Goal: Task Accomplishment & Management: Use online tool/utility

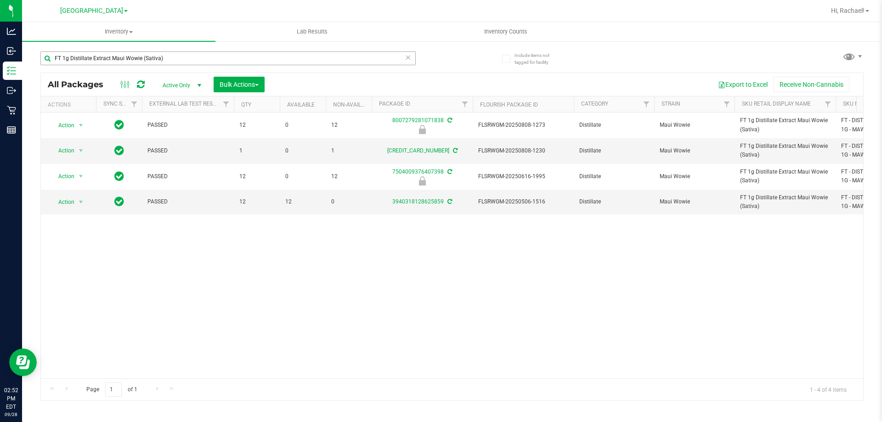
click at [170, 59] on input "FT 1g Distillate Extract Maui Wowie (Sativa)" at bounding box center [228, 58] width 376 height 14
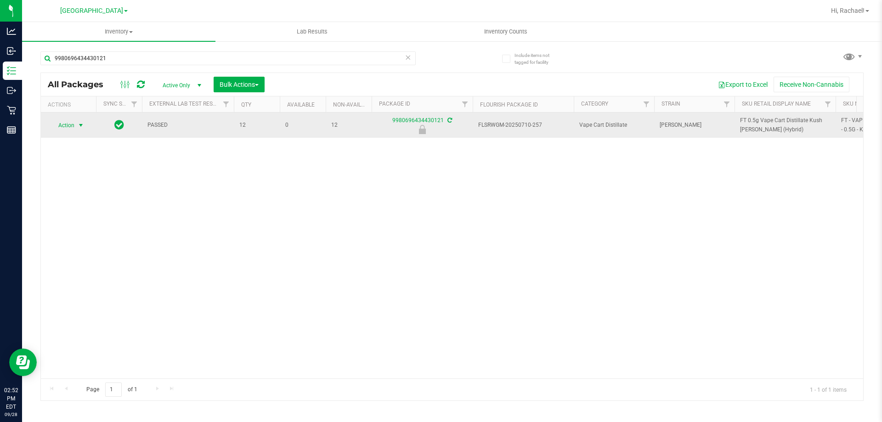
type input "9980696434430121"
click at [75, 126] on span "select" at bounding box center [80, 125] width 11 height 13
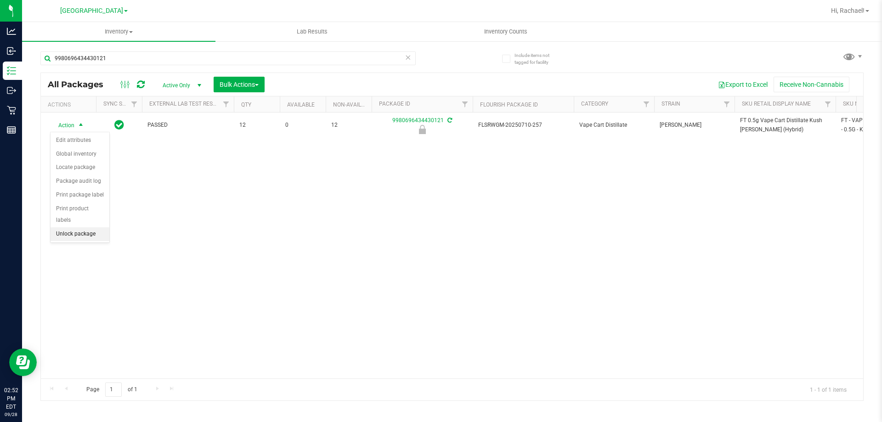
click at [78, 228] on li "Unlock package" at bounding box center [80, 235] width 59 height 14
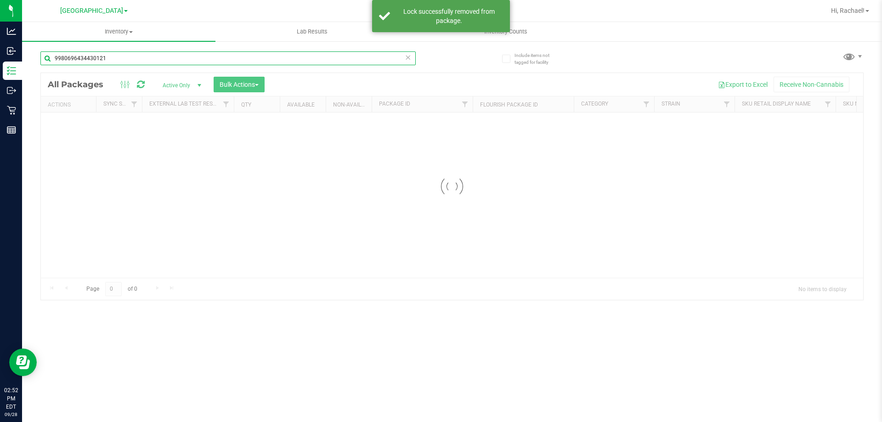
click at [240, 57] on input "9980696434430121" at bounding box center [228, 58] width 376 height 14
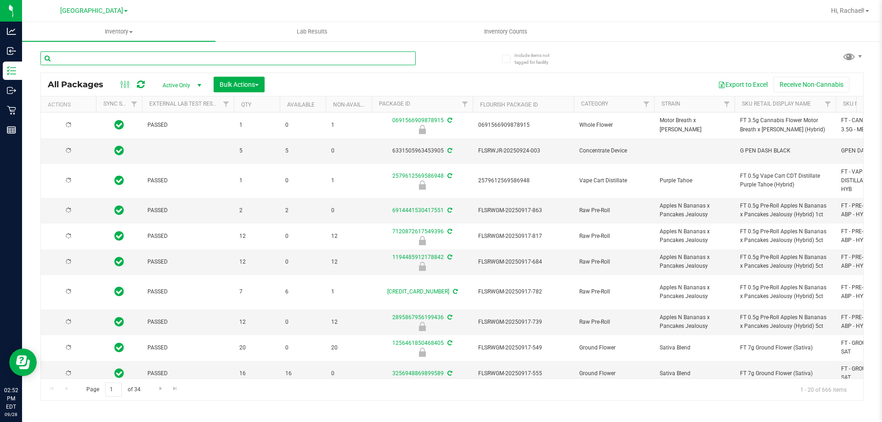
type input "[DATE]"
